Goal: Transaction & Acquisition: Purchase product/service

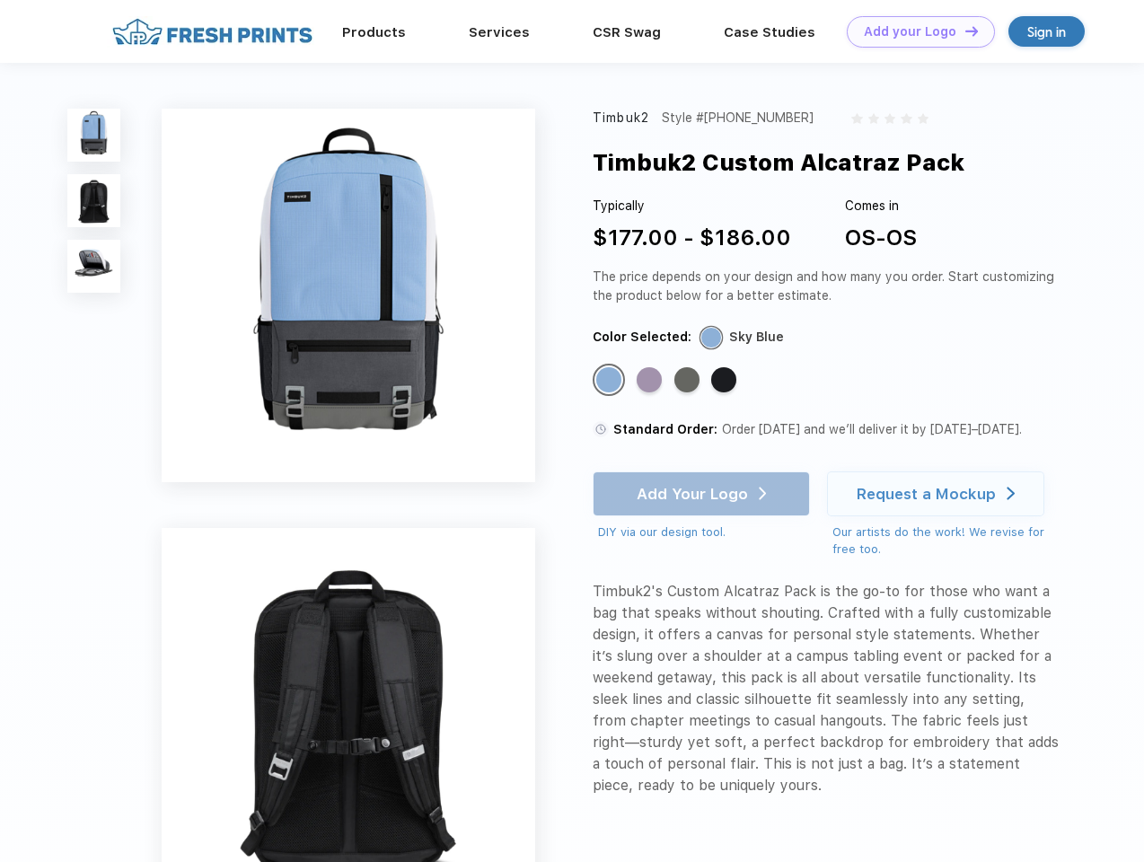
click at [914, 31] on link "Add your Logo Design Tool" at bounding box center [921, 31] width 148 height 31
click at [0, 0] on div "Design Tool" at bounding box center [0, 0] width 0 height 0
click at [964, 31] on link "Add your Logo Design Tool" at bounding box center [921, 31] width 148 height 31
click at [94, 135] on img at bounding box center [93, 135] width 53 height 53
click at [94, 201] on img at bounding box center [93, 200] width 53 height 53
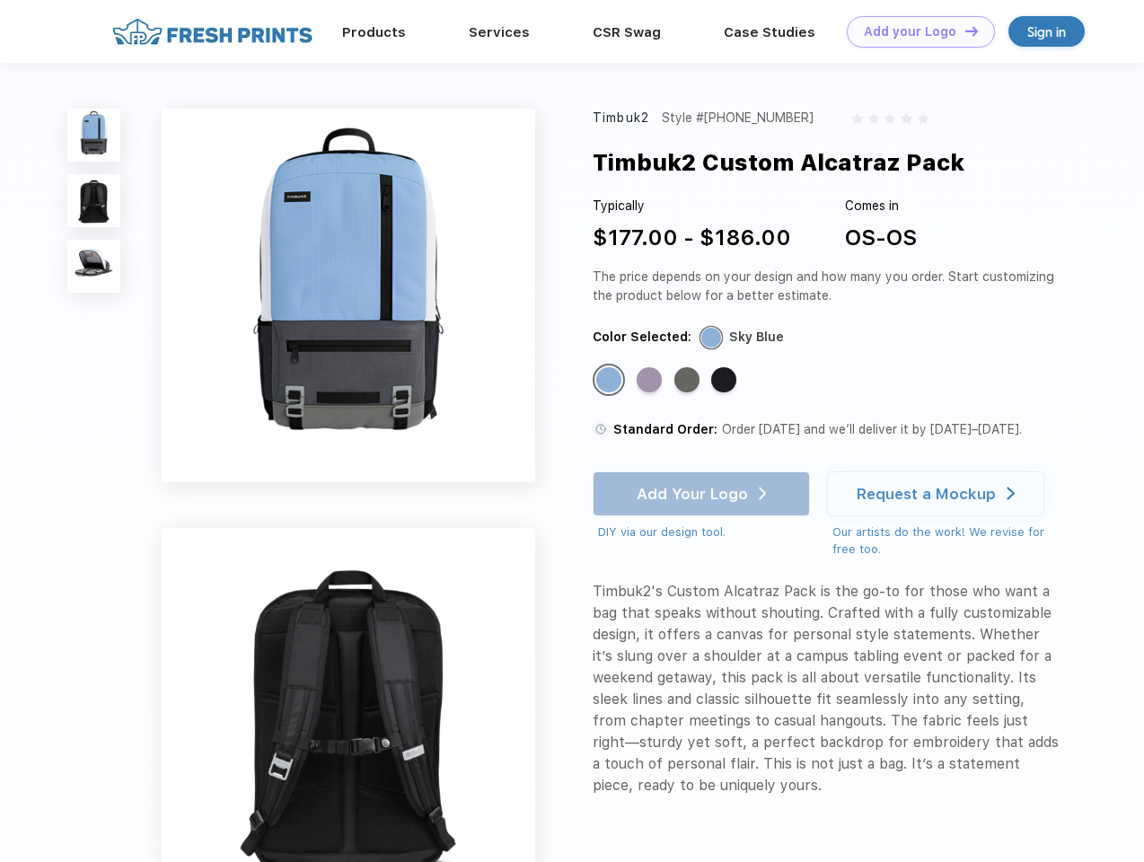
click at [94, 267] on img at bounding box center [93, 266] width 53 height 53
click at [611, 381] on div "Standard Color" at bounding box center [608, 379] width 25 height 25
click at [651, 381] on div "Standard Color" at bounding box center [649, 379] width 25 height 25
click at [689, 381] on div "Standard Color" at bounding box center [687, 379] width 25 height 25
click at [726, 381] on div "Standard Color" at bounding box center [723, 379] width 25 height 25
